Goal: Task Accomplishment & Management: Use online tool/utility

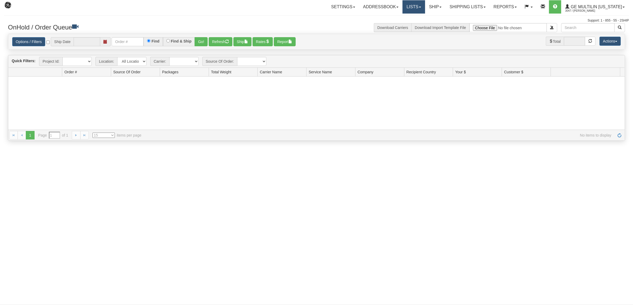
type input "[DATE]"
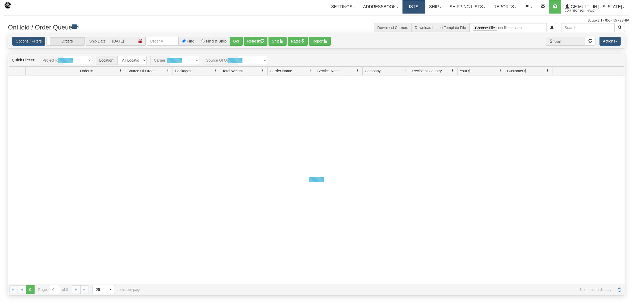
click at [416, 6] on link "Lists" at bounding box center [413, 6] width 22 height 13
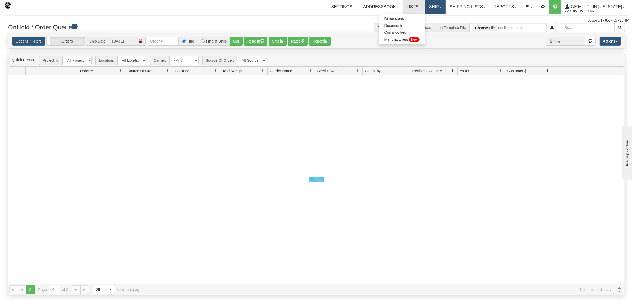
click at [436, 6] on link "Ship" at bounding box center [435, 6] width 20 height 13
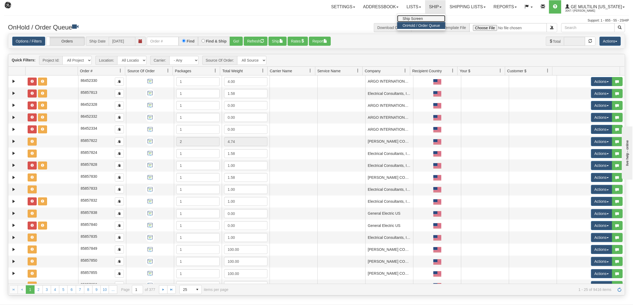
click at [423, 16] on link "Ship Screen" at bounding box center [421, 18] width 48 height 7
click at [434, 7] on link "Ship" at bounding box center [435, 6] width 20 height 13
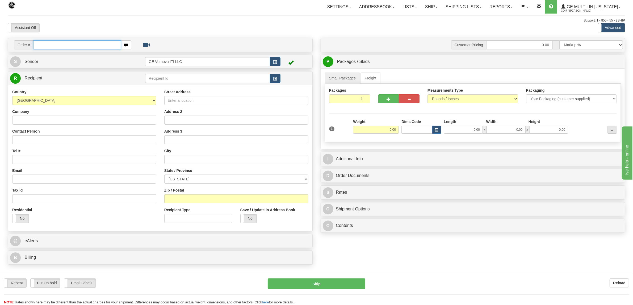
click at [50, 45] on input "text" at bounding box center [76, 44] width 87 height 9
paste input "86640580"
type input "86640580"
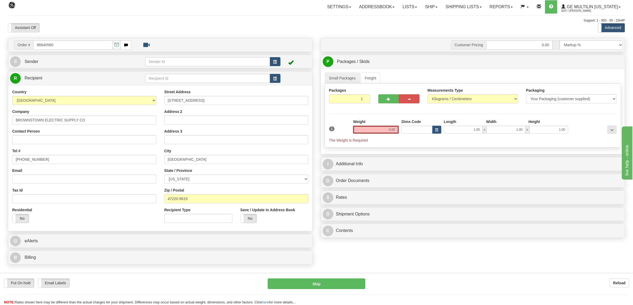
drag, startPoint x: 386, startPoint y: 130, endPoint x: 403, endPoint y: 129, distance: 16.7
click at [402, 129] on div "1 Weight 0.00 Dims Code 1.00" at bounding box center [473, 131] width 290 height 24
type input "1601.00"
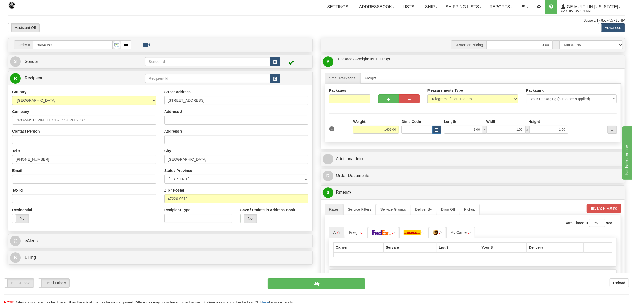
click at [482, 93] on div "Measurements Type Pounds / Inches Kilograms / Centimeters" at bounding box center [472, 96] width 91 height 16
click at [475, 97] on select "Pounds / Inches Kilograms / Centimeters" at bounding box center [472, 98] width 91 height 9
select select "0"
click at [427, 95] on select "Pounds / Inches Kilograms / Centimeters" at bounding box center [472, 98] width 91 height 9
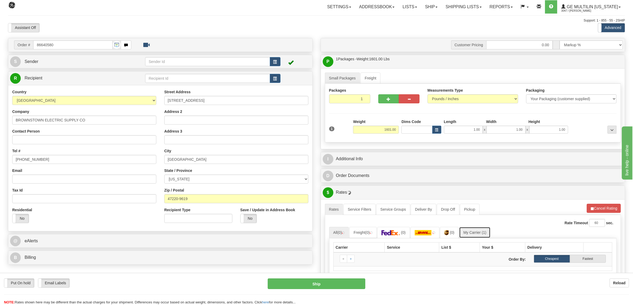
click at [478, 233] on link "My Carrier (1)" at bounding box center [474, 232] width 31 height 11
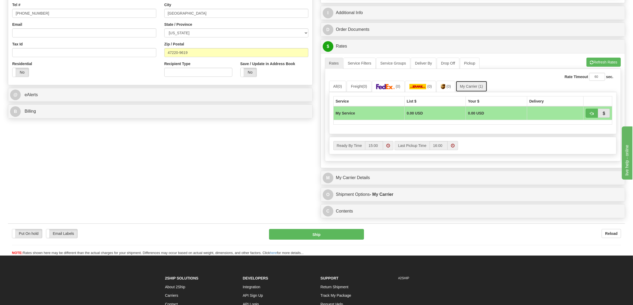
scroll to position [166, 0]
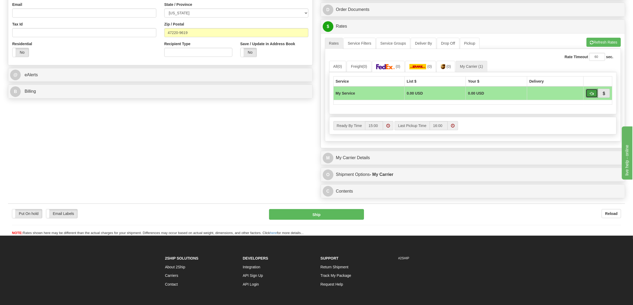
click at [592, 95] on span "button" at bounding box center [592, 93] width 4 height 3
type input "00"
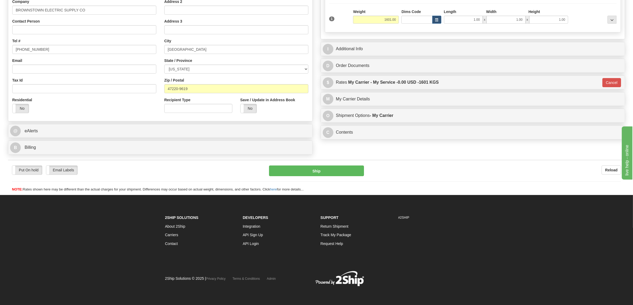
scroll to position [110, 0]
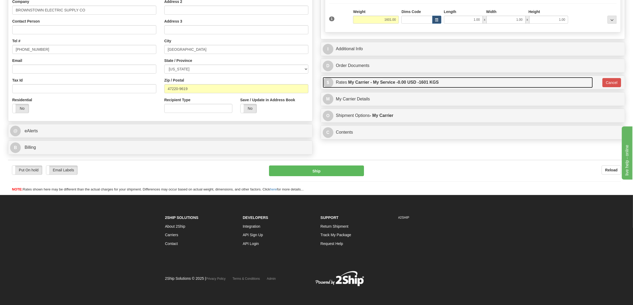
click at [535, 88] on link "$ Rates My Carrier - My Service - 0.00 USD - 1601 KGS" at bounding box center [458, 82] width 270 height 11
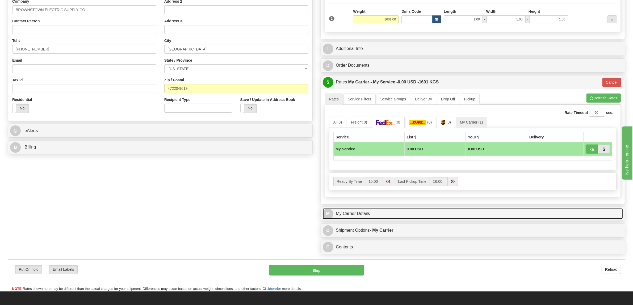
click at [365, 216] on link "M My Carrier Details" at bounding box center [473, 213] width 300 height 11
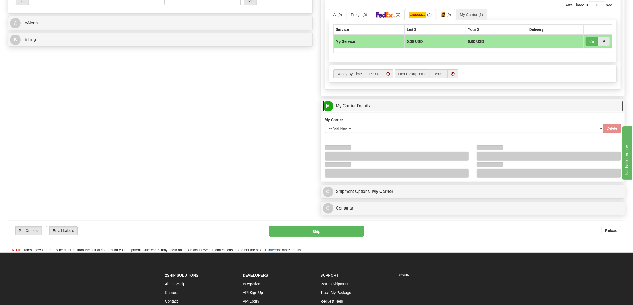
scroll to position [243, 0]
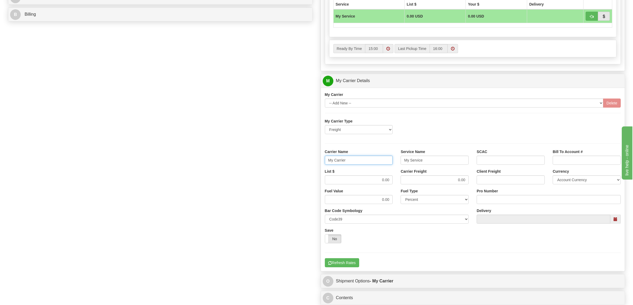
drag, startPoint x: 353, startPoint y: 161, endPoint x: 293, endPoint y: 156, distance: 60.8
click at [293, 156] on div "Order # 86640580 S Sender" at bounding box center [316, 51] width 625 height 513
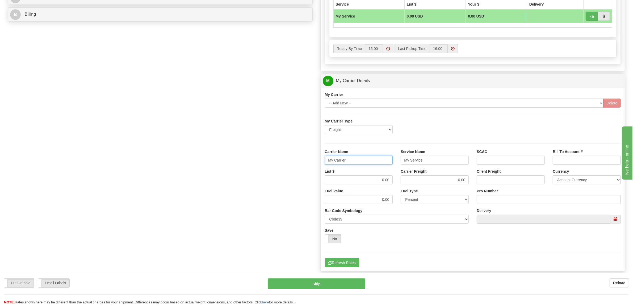
click at [363, 165] on input "My Carrier" at bounding box center [359, 160] width 68 height 9
type input "M"
type input "076-0085782"
drag, startPoint x: 357, startPoint y: 161, endPoint x: 290, endPoint y: 156, distance: 67.4
click at [290, 156] on div "Order # 86640580 S Sender" at bounding box center [316, 51] width 625 height 513
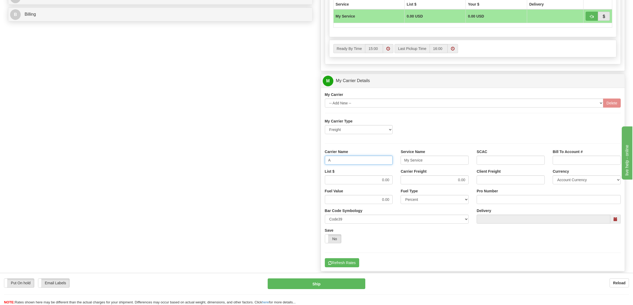
type input "AVRT"
drag, startPoint x: 438, startPoint y: 165, endPoint x: 362, endPoint y: 155, distance: 76.1
click at [365, 156] on div "Carrier Name AVRT Service Name My Service SCAC Bill To Account #" at bounding box center [473, 159] width 304 height 20
type input "LTL"
drag, startPoint x: 376, startPoint y: 177, endPoint x: 389, endPoint y: 181, distance: 13.0
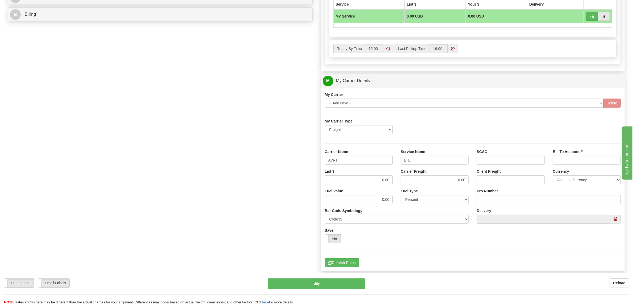
click at [383, 181] on div "List $ 0.00" at bounding box center [359, 177] width 68 height 16
drag, startPoint x: 378, startPoint y: 181, endPoint x: 404, endPoint y: 184, distance: 26.7
click at [404, 184] on div "List $ 0.00 Carrier Freight 0.00 Client Freight Currency Account Currency ARN A…" at bounding box center [473, 179] width 304 height 20
type input ".01"
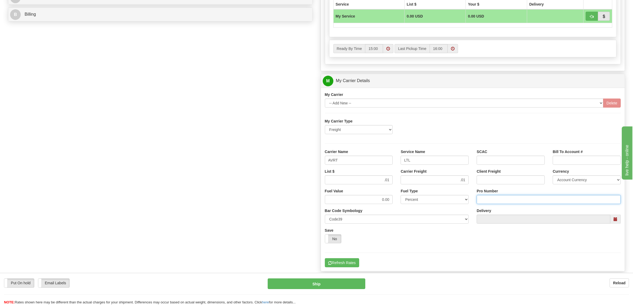
click at [492, 199] on input "Pro Number" at bounding box center [548, 199] width 144 height 9
paste input "076-0085782"
type input "076-0085782"
click at [349, 263] on button "Refresh Rates" at bounding box center [342, 262] width 34 height 9
type input "00"
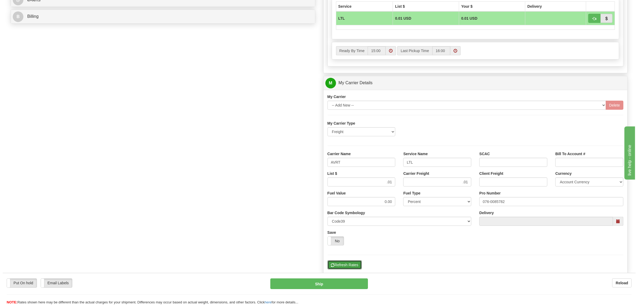
scroll to position [143, 0]
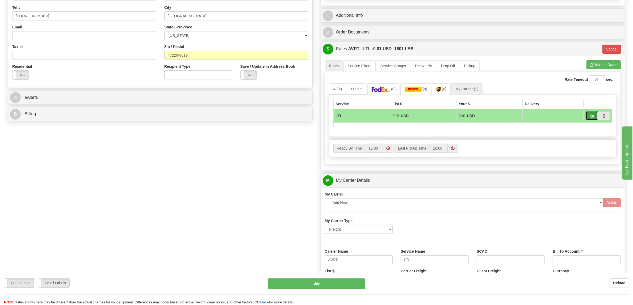
click at [591, 113] on button "button" at bounding box center [591, 115] width 12 height 9
click at [309, 285] on button "Ship" at bounding box center [317, 283] width 98 height 11
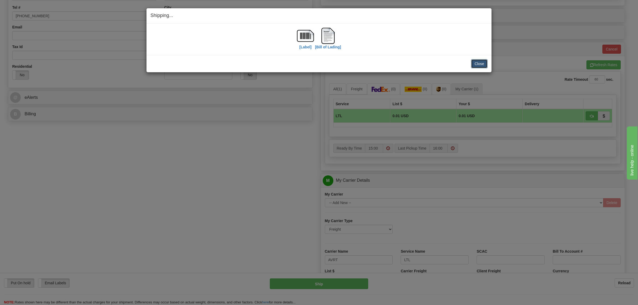
click at [482, 63] on button "Close" at bounding box center [479, 63] width 16 height 9
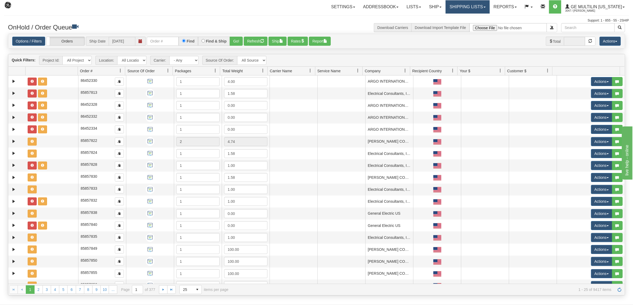
click at [474, 10] on link "Shipping lists" at bounding box center [467, 6] width 44 height 13
click at [471, 24] on span "Search Shipment History" at bounding box center [463, 25] width 41 height 4
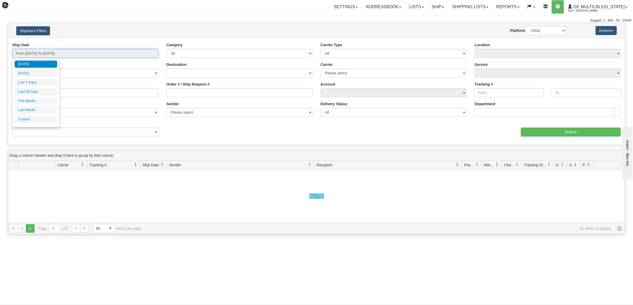
click at [54, 54] on input "From [DATE] To [DATE]" at bounding box center [85, 53] width 146 height 9
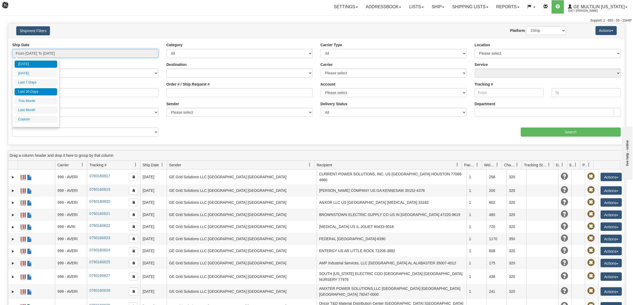
type input "[DATE]"
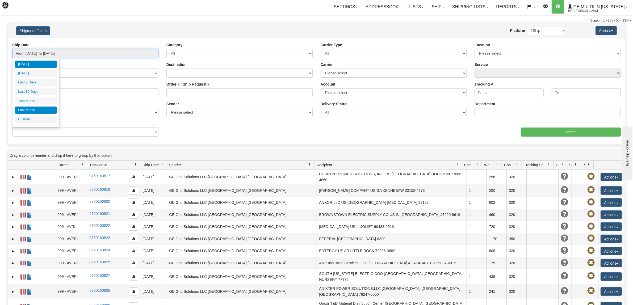
type input "[DATE]"
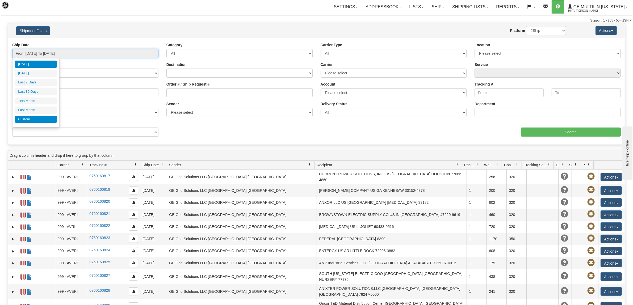
type input "[DATE]"
click at [41, 122] on li "Custom" at bounding box center [36, 119] width 43 height 7
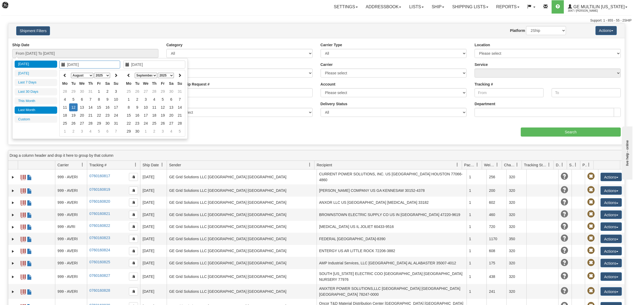
type input "[DATE]"
click at [66, 73] on icon at bounding box center [65, 75] width 4 height 4
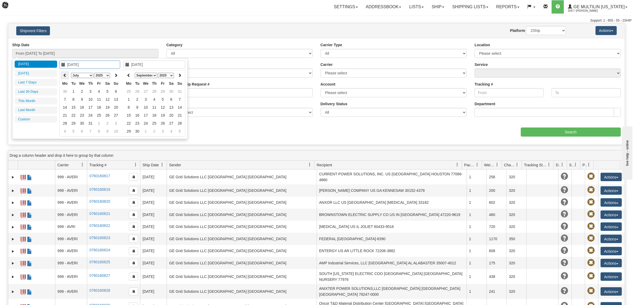
click at [65, 73] on icon at bounding box center [65, 75] width 4 height 4
type input "[DATE]"
click at [74, 108] on td "10" at bounding box center [73, 107] width 9 height 8
type input "[DATE]"
click at [74, 108] on td "10" at bounding box center [73, 107] width 9 height 8
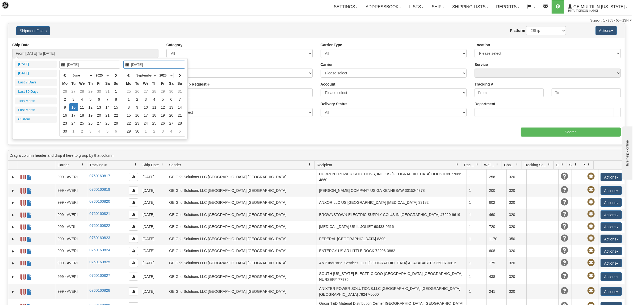
type input "From [DATE] To [DATE]"
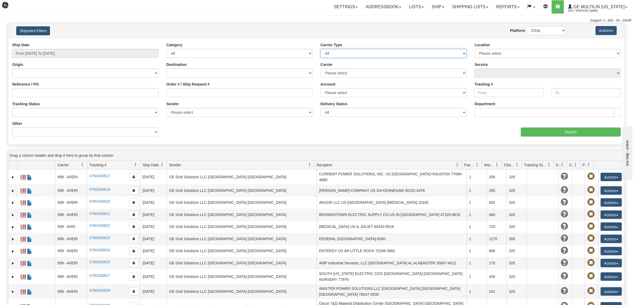
click at [409, 55] on select "All Most Common Small Package (Parcel / Courier) International Less Than Truckl…" at bounding box center [393, 53] width 146 height 9
click at [440, 52] on select "All Most Common Small Package (Parcel / Courier) International Less Than Truckl…" at bounding box center [393, 53] width 146 height 9
click at [384, 72] on select "Please select DHL FedEx Express® FedEx® LTL My Carrier UPS" at bounding box center [393, 73] width 146 height 9
select select "8"
click at [320, 69] on select "Please select DHL FedEx Express® FedEx® LTL My Carrier UPS" at bounding box center [393, 73] width 146 height 9
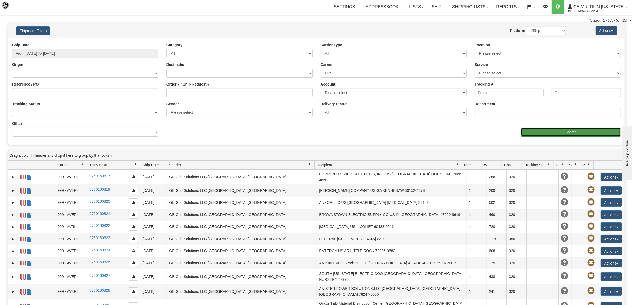
click at [563, 133] on input "Search" at bounding box center [570, 132] width 100 height 9
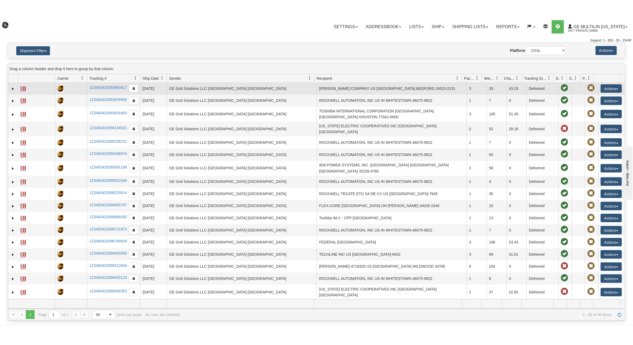
scroll to position [166, 0]
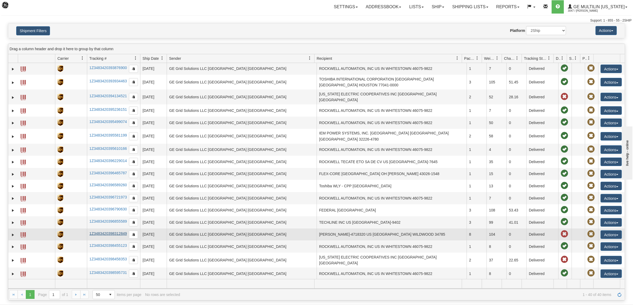
drag, startPoint x: 87, startPoint y: 219, endPoint x: 117, endPoint y: 219, distance: 30.6
click at [117, 228] on td "1Z3483420398312849" at bounding box center [113, 234] width 53 height 12
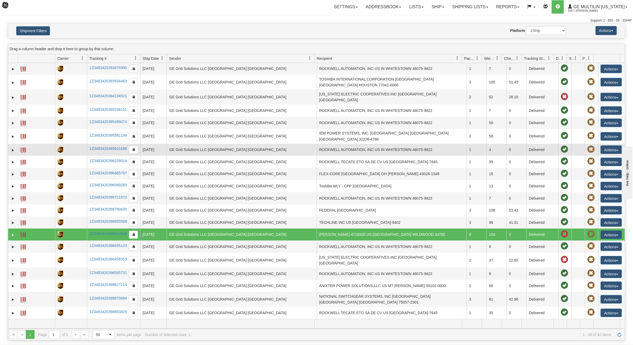
scroll to position [0, 0]
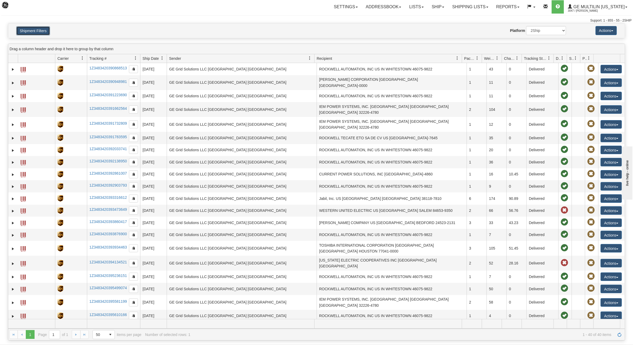
click at [35, 27] on button "Shipment Filters" at bounding box center [33, 30] width 34 height 9
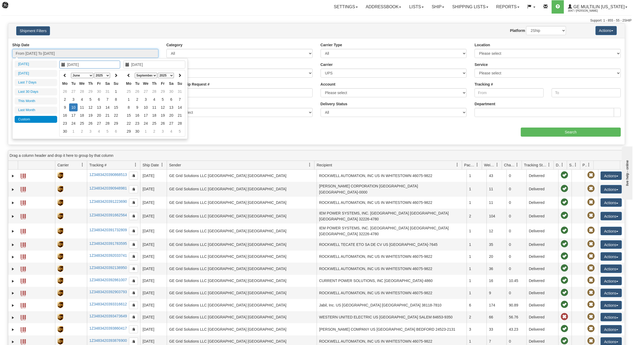
click at [39, 54] on input "From [DATE] To [DATE]" at bounding box center [85, 53] width 146 height 9
type input "[DATE]"
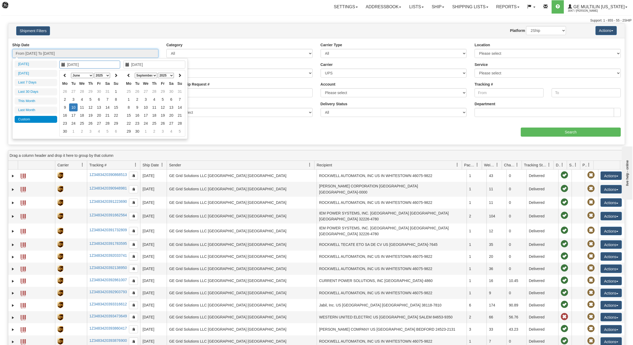
type input "[DATE]"
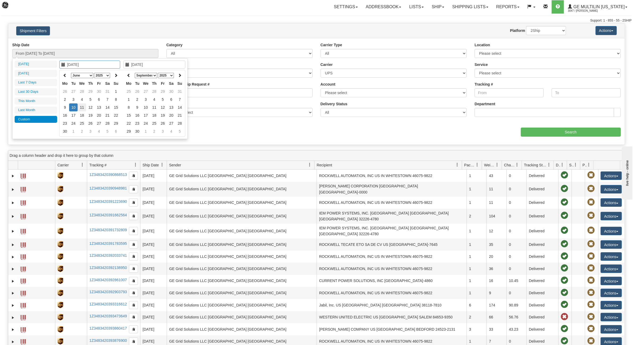
click at [82, 107] on td "11" at bounding box center [82, 107] width 9 height 8
type input "[DATE]"
click at [82, 107] on td "11" at bounding box center [82, 107] width 9 height 8
type input "From [DATE] To [DATE]"
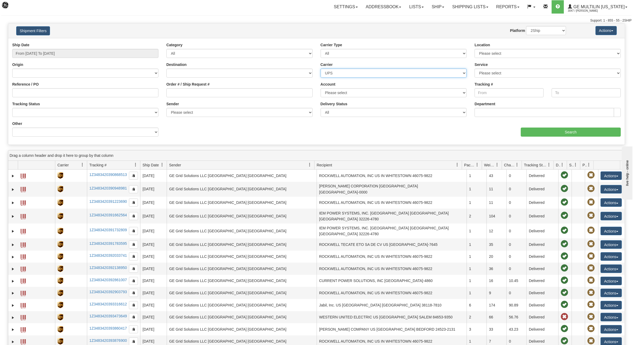
click at [350, 76] on select "Please select DHL FedEx Express® FedEx® LTL My Carrier UPS" at bounding box center [393, 73] width 146 height 9
select select "2"
click at [320, 69] on select "Please select DHL FedEx Express® FedEx® LTL My Carrier UPS" at bounding box center [393, 73] width 146 height 9
click at [569, 130] on input "Search" at bounding box center [570, 132] width 100 height 9
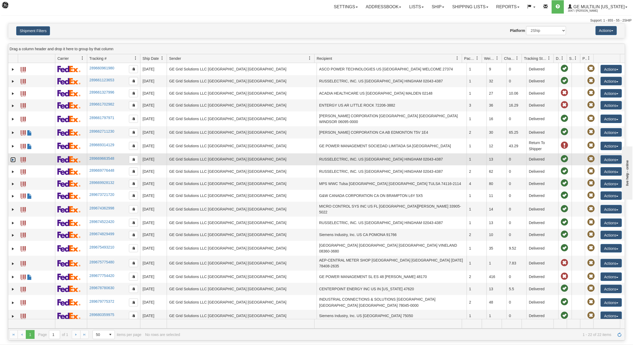
click at [12, 157] on link "Expand" at bounding box center [12, 159] width 5 height 5
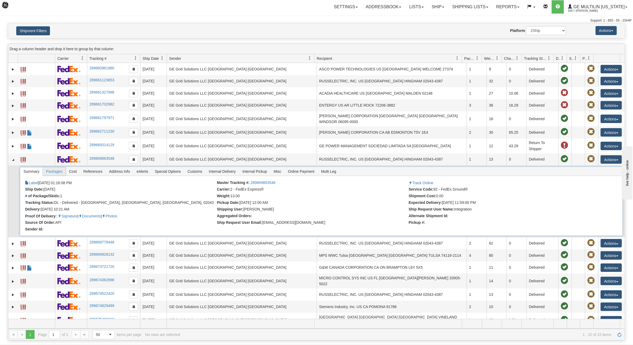
click at [56, 171] on span "Packages" at bounding box center [54, 171] width 23 height 9
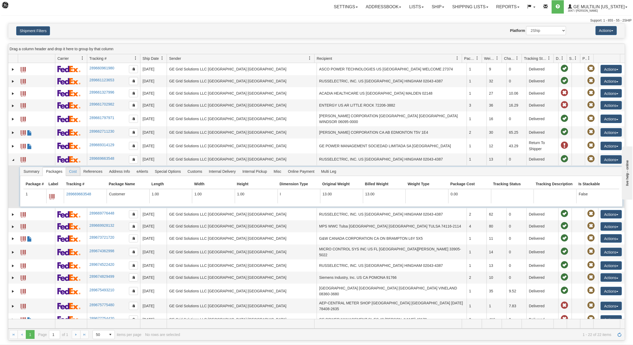
click at [77, 172] on span "Cost" at bounding box center [73, 171] width 14 height 9
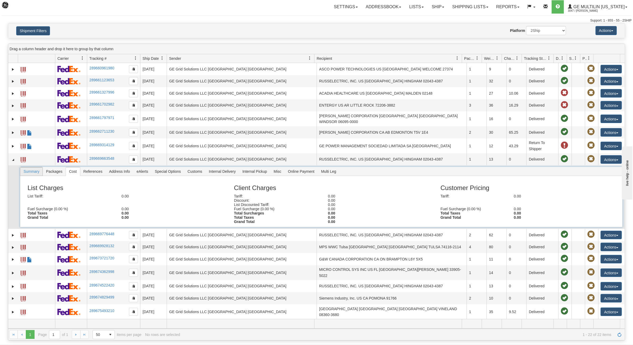
click at [35, 170] on span "Summary" at bounding box center [31, 171] width 22 height 9
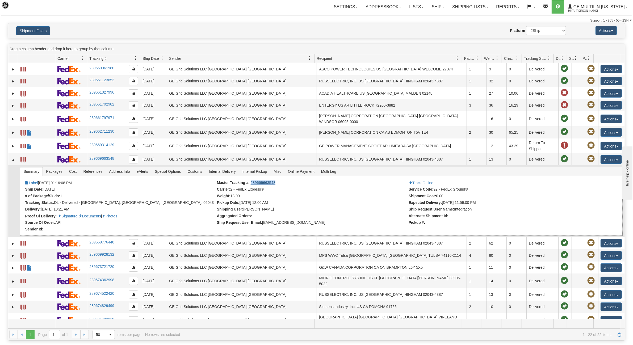
drag, startPoint x: 275, startPoint y: 180, endPoint x: 249, endPoint y: 182, distance: 26.4
click at [249, 182] on li "Master Tracking #: 289669663548" at bounding box center [312, 182] width 190 height 5
copy link "289669663548"
click at [153, 21] on div "Support: 1 - 855 - 55 - 2SHIP" at bounding box center [316, 20] width 630 height 5
click at [148, 18] on div "Support: 1 - 855 - 55 - 2SHIP" at bounding box center [316, 20] width 630 height 5
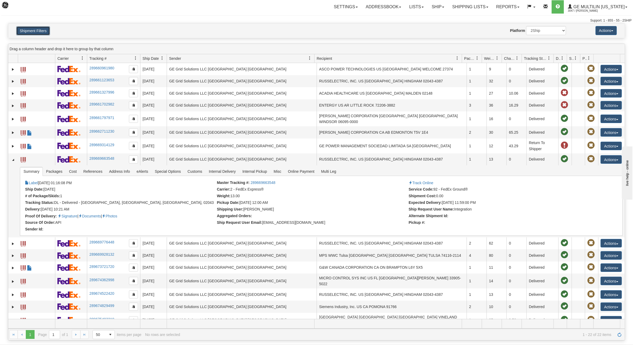
click at [36, 29] on button "Shipment Filters" at bounding box center [33, 30] width 34 height 9
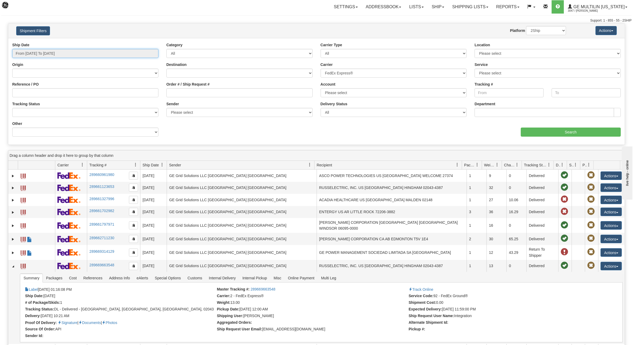
click at [46, 53] on input "From [DATE] To [DATE]" at bounding box center [85, 53] width 146 height 9
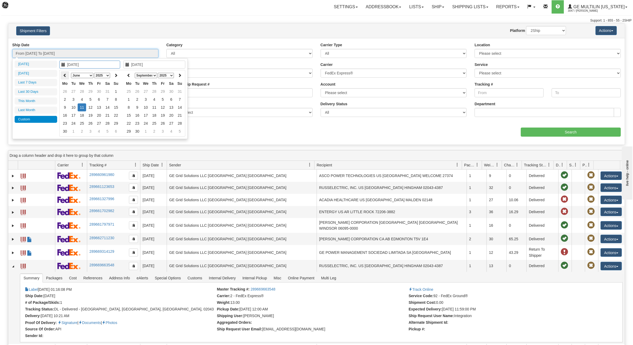
type input "[DATE]"
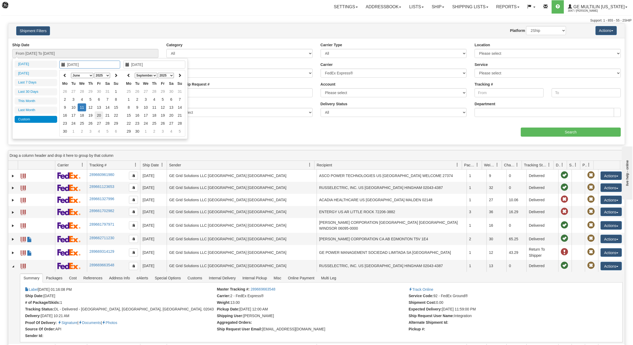
click at [99, 116] on td "20" at bounding box center [99, 115] width 9 height 8
type input "[DATE]"
click at [99, 116] on td "20" at bounding box center [99, 115] width 9 height 8
type input "From [DATE] To [DATE]"
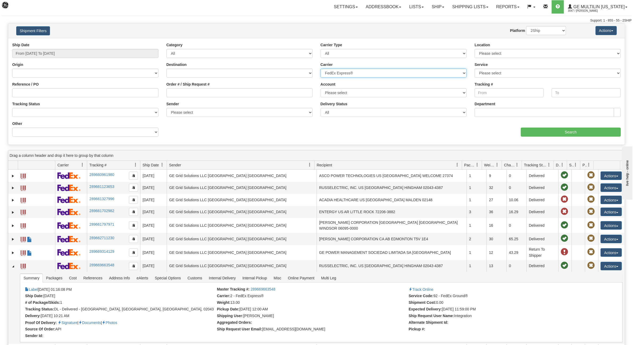
click at [392, 71] on select "Please select DHL FedEx Express® FedEx® LTL My Carrier UPS" at bounding box center [393, 73] width 146 height 9
click at [320, 69] on select "Please select DHL FedEx Express® FedEx® LTL My Carrier UPS" at bounding box center [393, 73] width 146 height 9
click at [583, 130] on input "Search" at bounding box center [570, 132] width 100 height 9
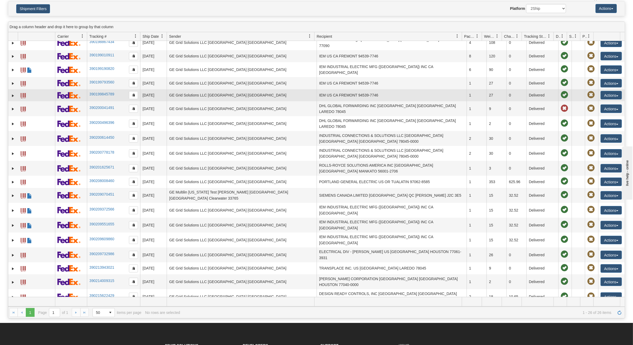
scroll to position [33, 0]
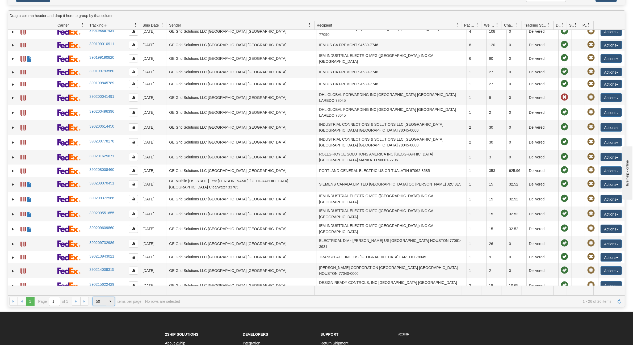
click at [112, 300] on span "select" at bounding box center [110, 301] width 9 height 9
click at [99, 305] on span "100" at bounding box center [98, 325] width 6 height 5
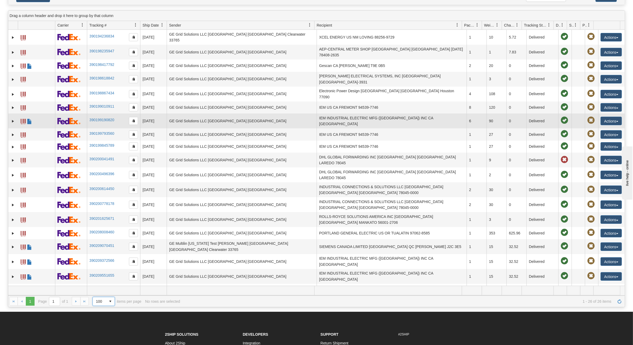
scroll to position [0, 0]
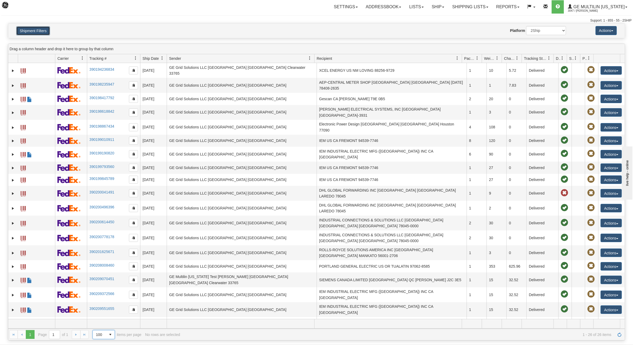
click at [32, 35] on button "Shipment Filters" at bounding box center [33, 30] width 34 height 9
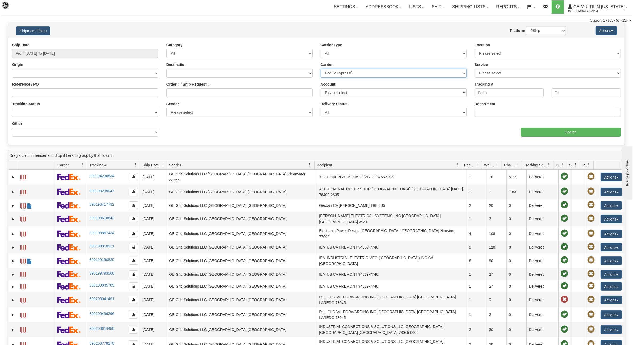
click at [331, 73] on select "Please select DHL FedEx Express® FedEx® LTL My Carrier UPS" at bounding box center [393, 73] width 146 height 9
select select "8"
click at [320, 69] on select "Please select DHL FedEx Express® FedEx® LTL My Carrier UPS" at bounding box center [393, 73] width 146 height 9
click at [552, 132] on input "Search" at bounding box center [570, 132] width 100 height 9
